Goal: Information Seeking & Learning: Find specific fact

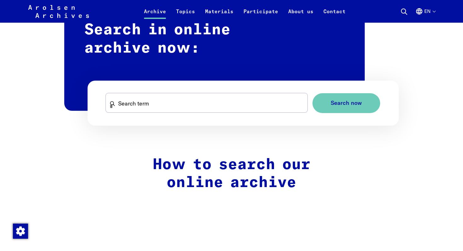
scroll to position [392, 0]
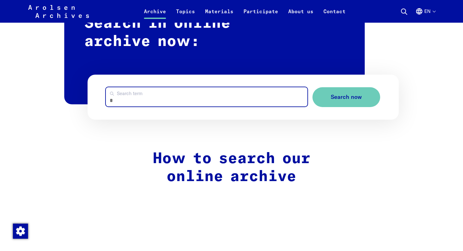
click at [155, 102] on input "Search term" at bounding box center [207, 96] width 202 height 19
type input "*******"
click at [312, 87] on button "Search now" at bounding box center [346, 97] width 68 height 20
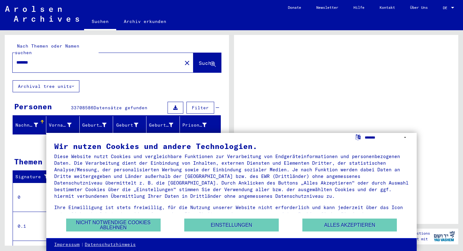
click at [366, 139] on select "**********" at bounding box center [387, 137] width 44 height 9
select select "*****"
click at [365, 133] on select "**********" at bounding box center [387, 137] width 44 height 9
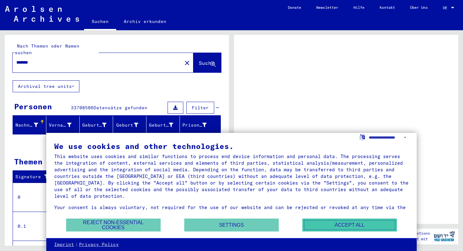
click at [320, 225] on button "Accept all" at bounding box center [349, 225] width 95 height 13
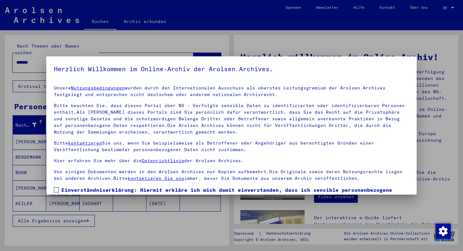
scroll to position [44, 0]
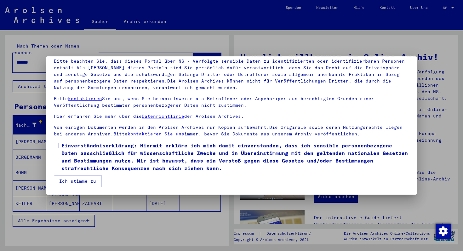
click at [83, 188] on mat-dialog-container "Herzlich Willkommen im Online-Archiv der Arolsen Archives. Unsere Nutzungsbedin…" at bounding box center [231, 125] width 370 height 138
click at [85, 184] on button "Ich stimme zu" at bounding box center [78, 181] width 48 height 12
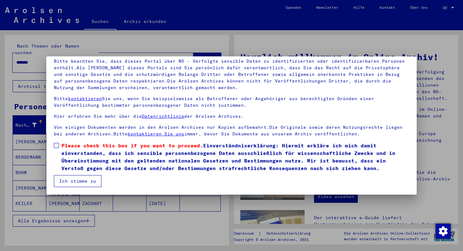
click at [88, 182] on button "Ich stimme zu" at bounding box center [78, 181] width 48 height 12
click at [57, 145] on span at bounding box center [56, 145] width 5 height 5
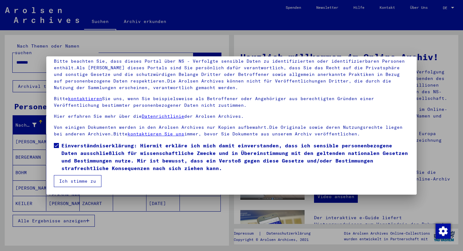
click at [74, 181] on button "Ich stimme zu" at bounding box center [78, 181] width 48 height 12
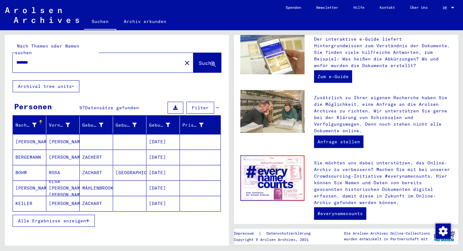
scroll to position [194, 0]
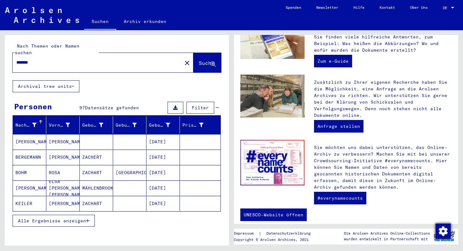
click at [445, 232] on img "Change consent" at bounding box center [443, 231] width 15 height 15
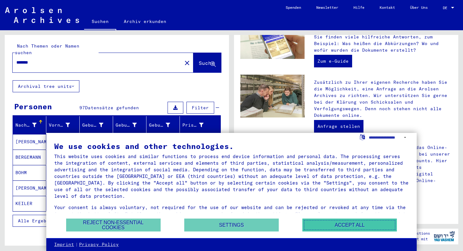
click at [339, 221] on button "Accept all" at bounding box center [349, 225] width 95 height 13
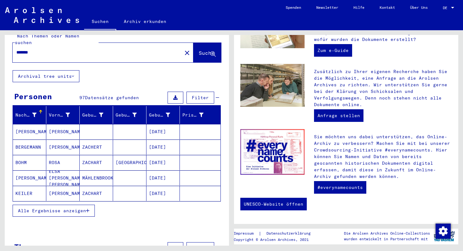
scroll to position [13, 0]
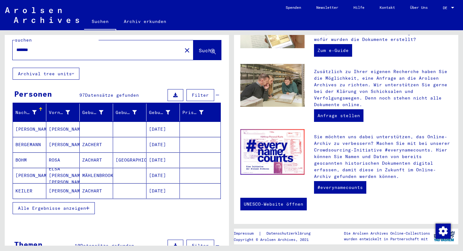
click at [67, 68] on button "Archival tree units" at bounding box center [46, 74] width 67 height 12
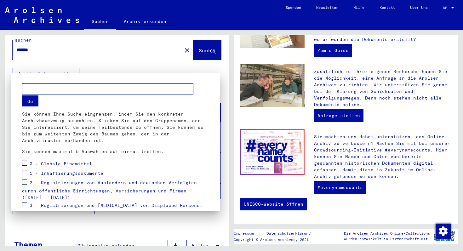
click at [70, 66] on div at bounding box center [231, 125] width 463 height 251
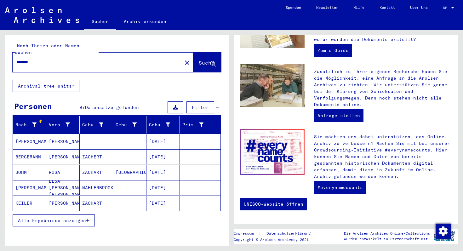
scroll to position [0, 0]
click at [129, 150] on mat-cell at bounding box center [129, 157] width 33 height 15
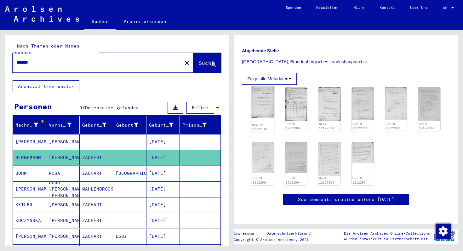
click at [266, 107] on img at bounding box center [262, 102] width 23 height 32
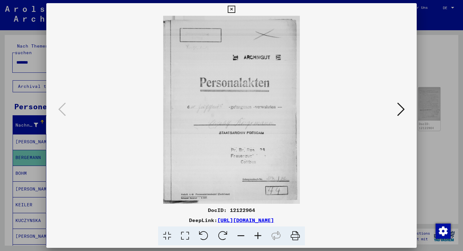
click at [397, 107] on button at bounding box center [400, 110] width 11 height 18
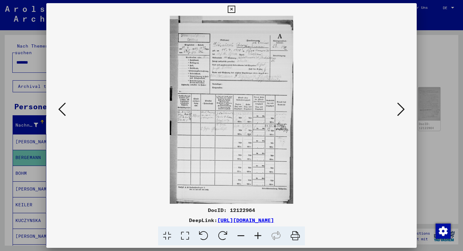
click at [397, 107] on button at bounding box center [400, 110] width 11 height 18
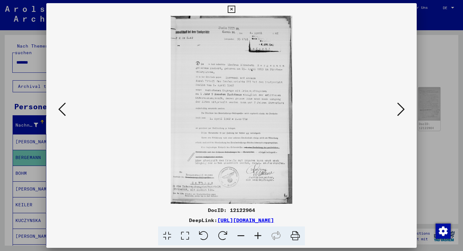
click at [397, 107] on button at bounding box center [400, 110] width 11 height 18
